Goal: Transaction & Acquisition: Download file/media

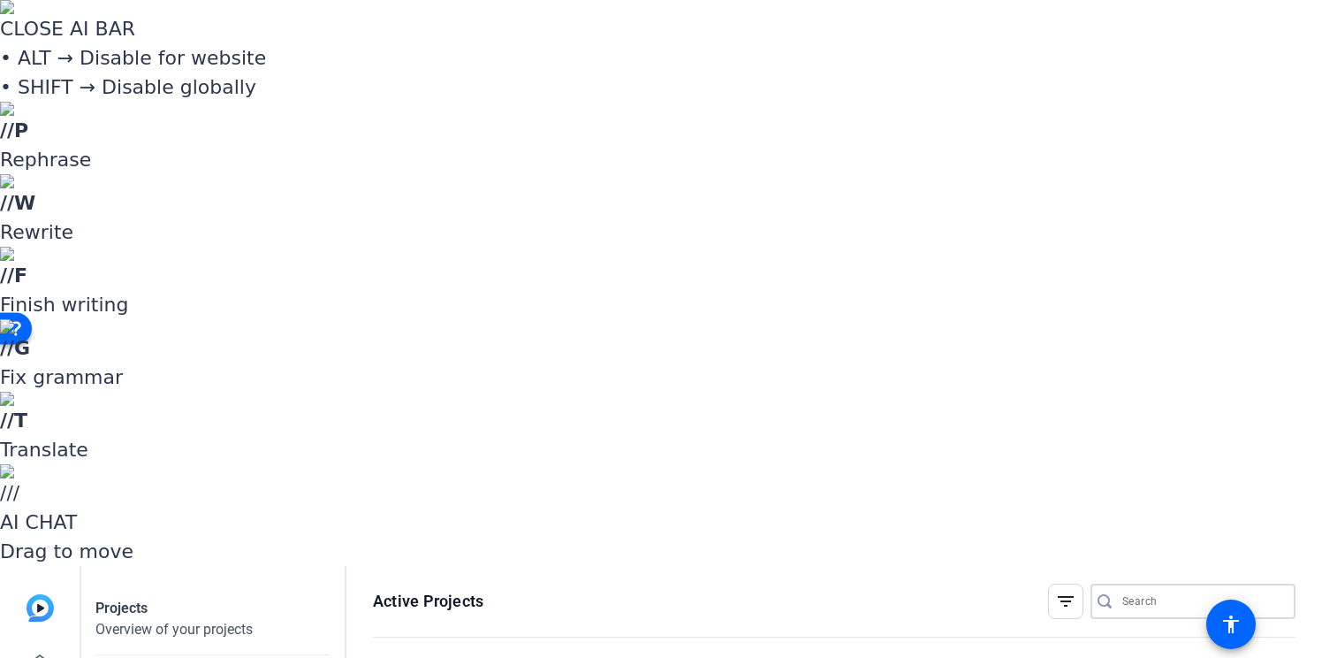
click at [1128, 590] on input "Search" at bounding box center [1202, 600] width 159 height 21
type input "joseph"
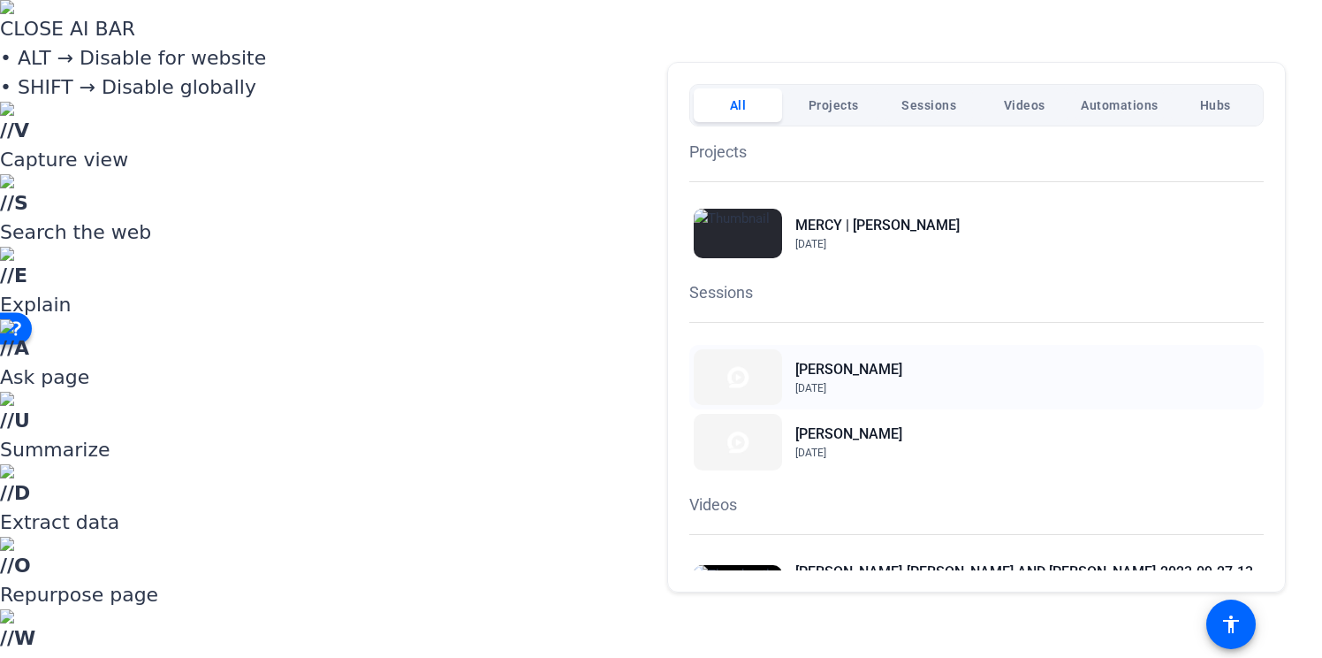
click at [886, 368] on h2 "[PERSON_NAME]" at bounding box center [849, 369] width 107 height 21
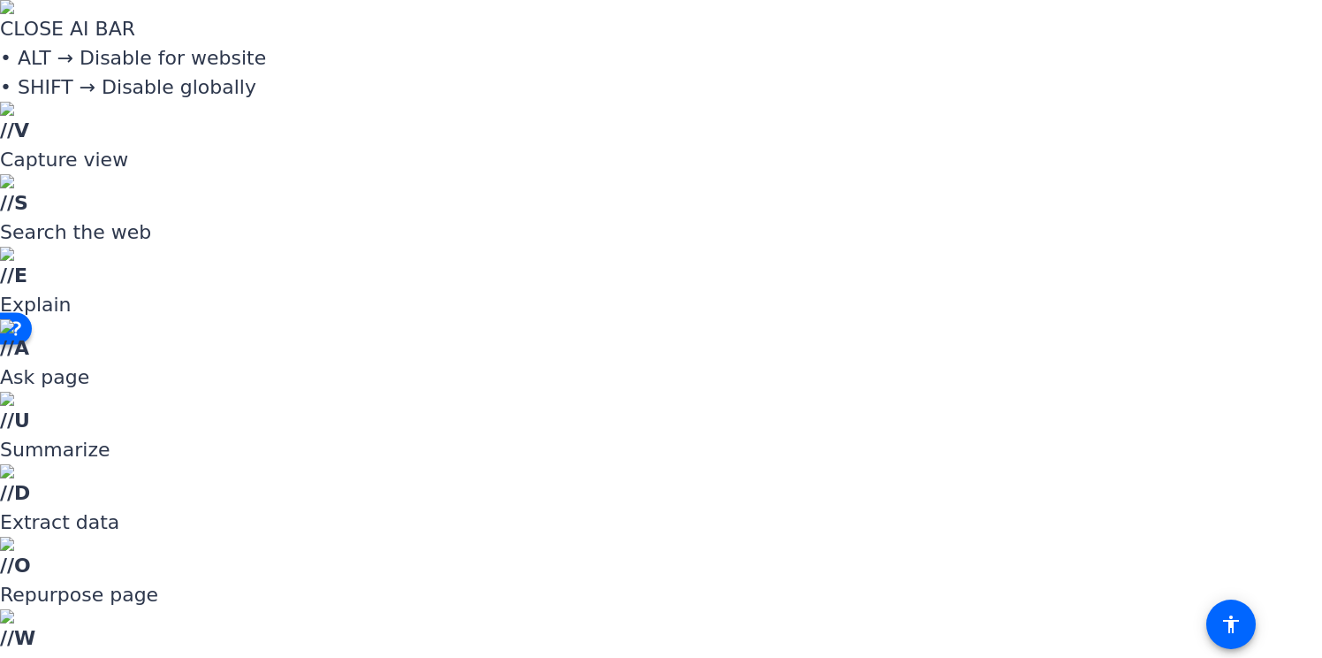
scroll to position [415, 0]
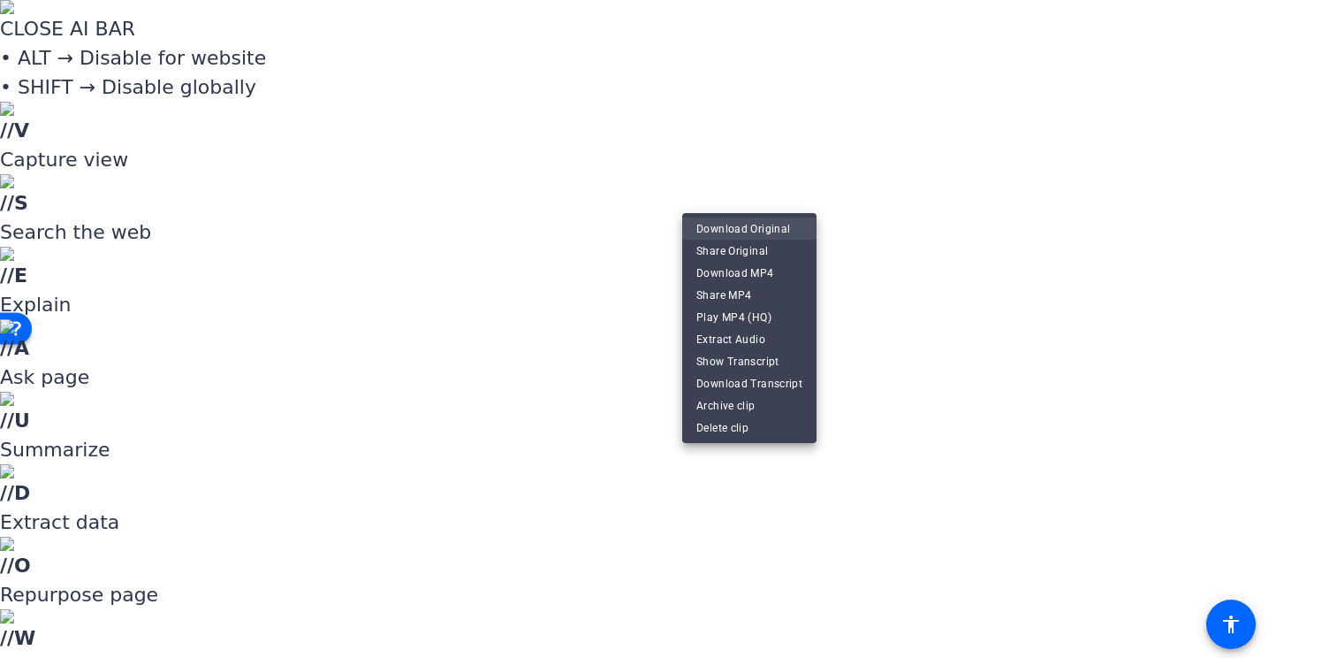
click at [743, 229] on span "Download Original" at bounding box center [750, 228] width 106 height 21
